Goal: Information Seeking & Learning: Learn about a topic

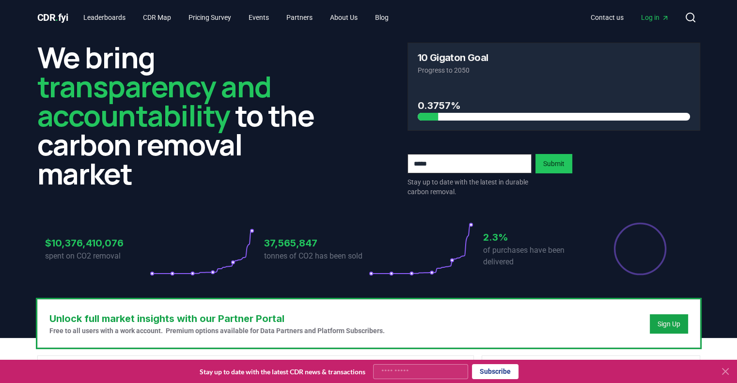
click at [727, 369] on icon at bounding box center [726, 372] width 6 height 6
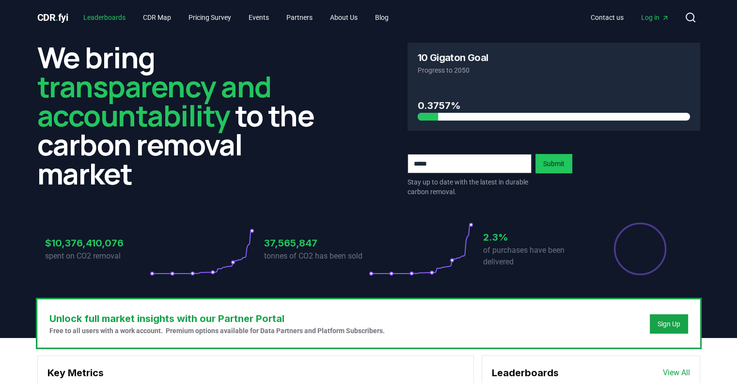
click at [109, 18] on link "Leaderboards" at bounding box center [105, 17] width 58 height 17
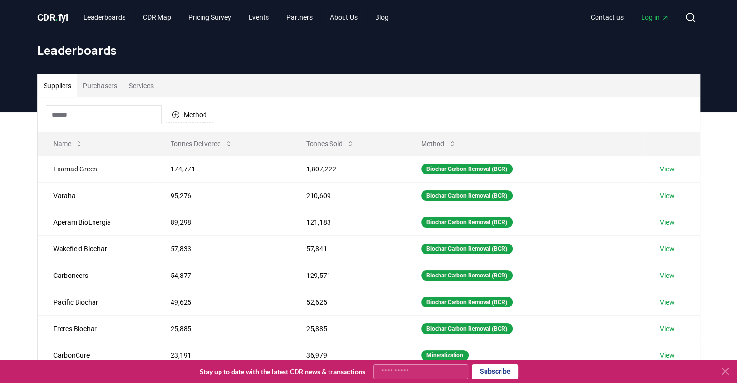
click at [105, 84] on button "Purchasers" at bounding box center [100, 85] width 46 height 23
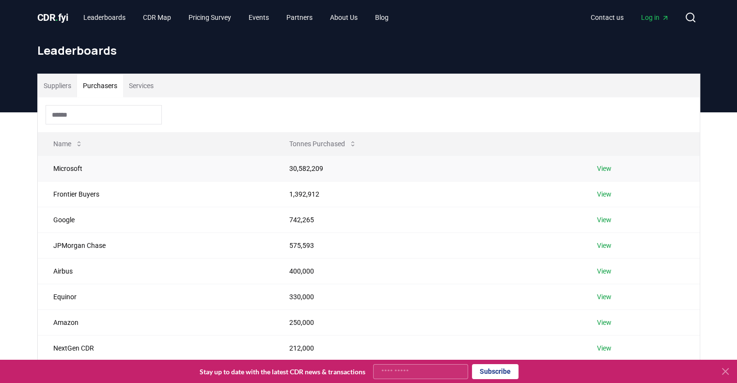
click at [299, 167] on td "30,582,209" at bounding box center [428, 169] width 308 height 26
click at [608, 170] on link "View" at bounding box center [604, 169] width 15 height 10
click at [106, 88] on button "Purchasers" at bounding box center [100, 85] width 46 height 23
click at [601, 174] on td "View" at bounding box center [641, 169] width 118 height 26
click at [601, 170] on link "View" at bounding box center [604, 169] width 15 height 10
